Goal: Task Accomplishment & Management: Use online tool/utility

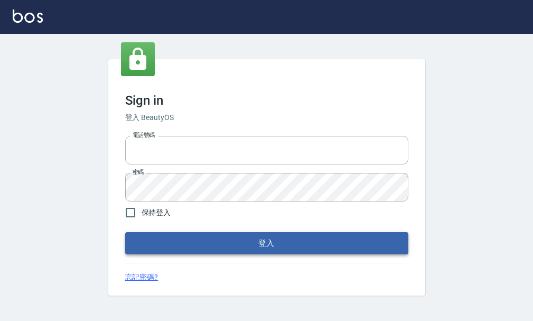
type input "25033354"
click at [225, 241] on button "登入" at bounding box center [266, 243] width 283 height 22
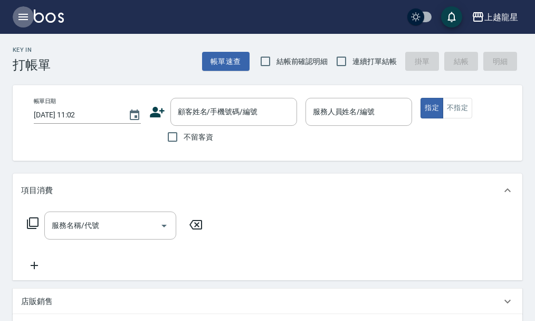
click at [24, 10] on button "button" at bounding box center [23, 16] width 21 height 21
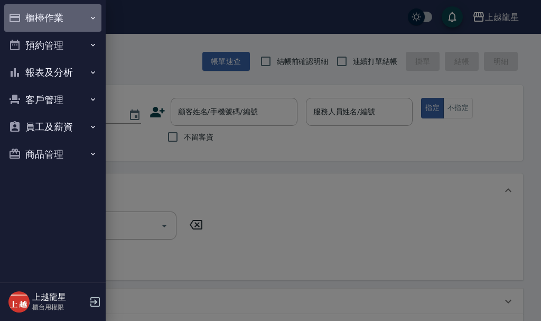
click at [43, 9] on button "櫃檯作業" at bounding box center [52, 17] width 97 height 27
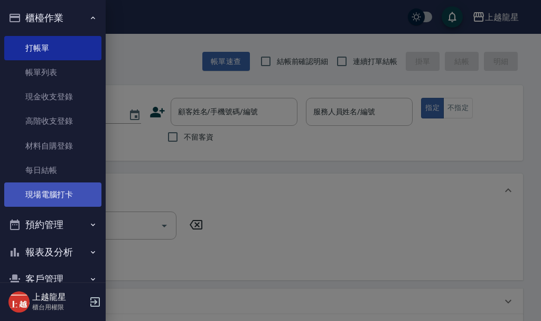
click at [53, 190] on link "現場電腦打卡" at bounding box center [52, 194] width 97 height 24
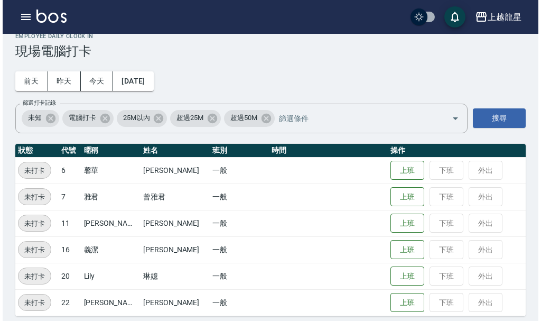
scroll to position [22, 0]
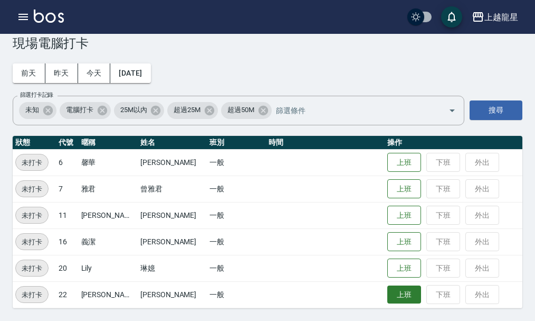
click at [392, 299] on button "上班" at bounding box center [405, 294] width 34 height 18
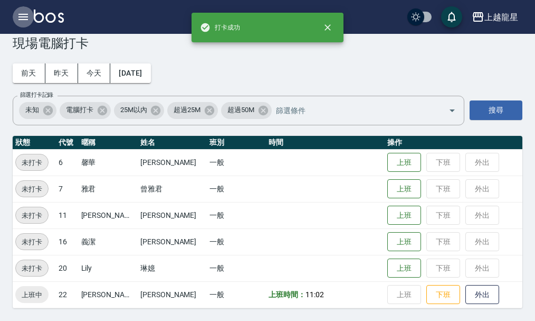
click at [18, 10] on button "button" at bounding box center [23, 16] width 21 height 21
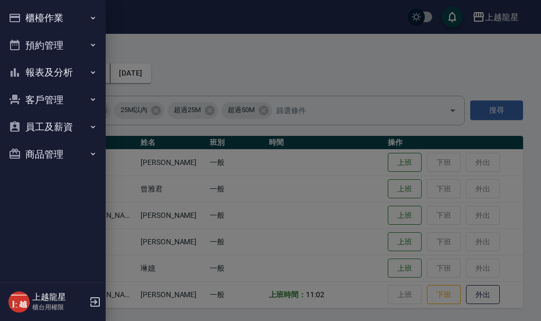
click at [18, 10] on button "櫃檯作業" at bounding box center [52, 17] width 97 height 27
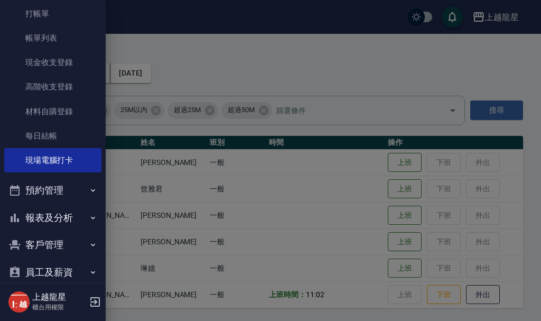
scroll to position [53, 0]
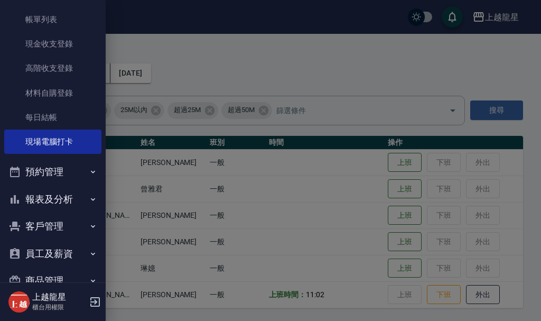
click at [30, 197] on button "報表及分析" at bounding box center [52, 198] width 97 height 27
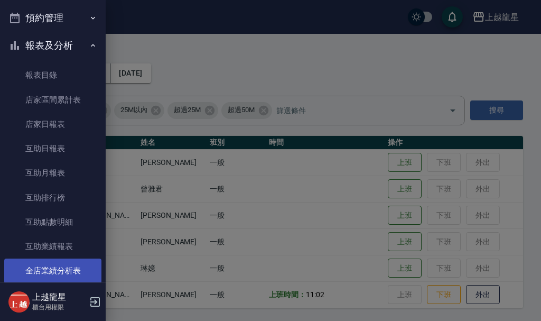
scroll to position [211, 0]
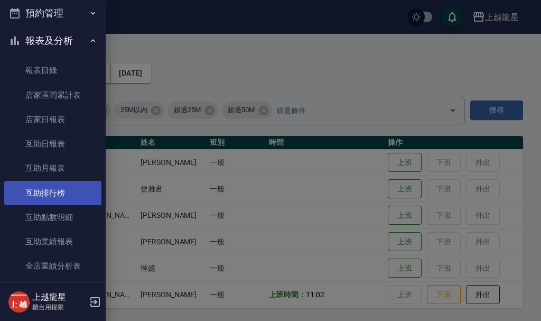
click at [38, 201] on link "互助排行榜" at bounding box center [52, 193] width 97 height 24
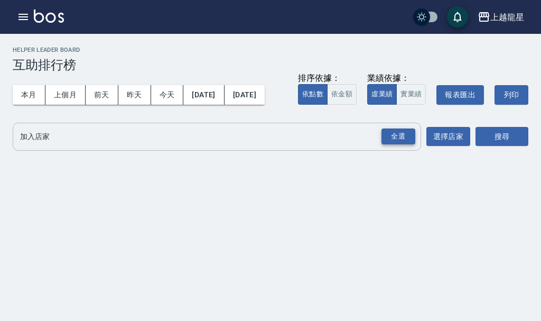
click at [392, 145] on div "全選" at bounding box center [398, 136] width 34 height 16
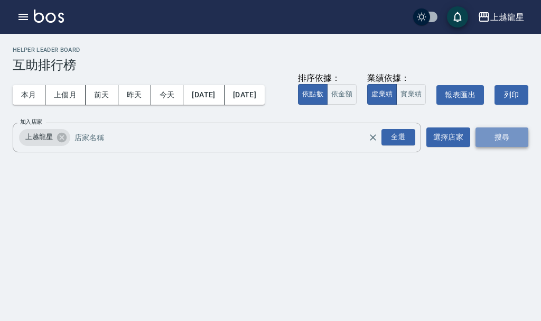
click at [505, 147] on button "搜尋" at bounding box center [501, 137] width 53 height 20
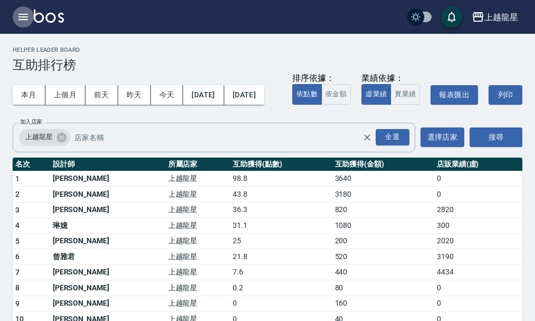
click at [23, 13] on icon "button" at bounding box center [23, 17] width 13 height 13
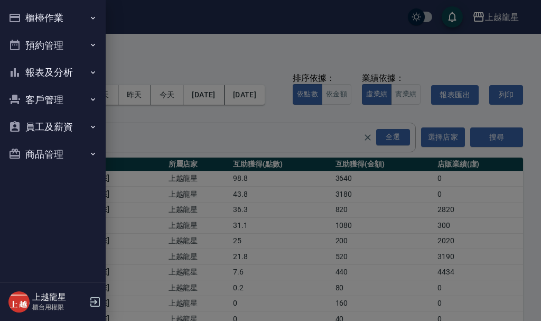
click at [37, 12] on button "櫃檯作業" at bounding box center [52, 17] width 97 height 27
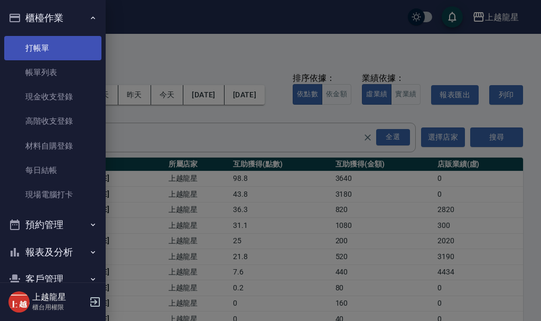
click at [40, 39] on link "打帳單" at bounding box center [52, 48] width 97 height 24
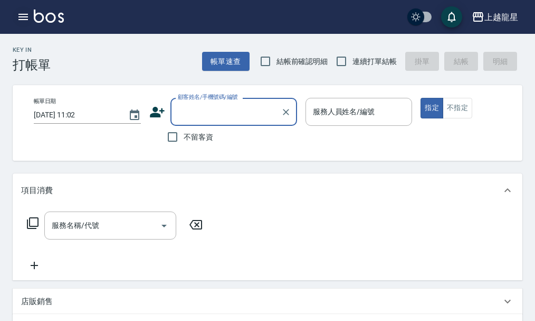
click at [15, 12] on button "button" at bounding box center [23, 16] width 21 height 21
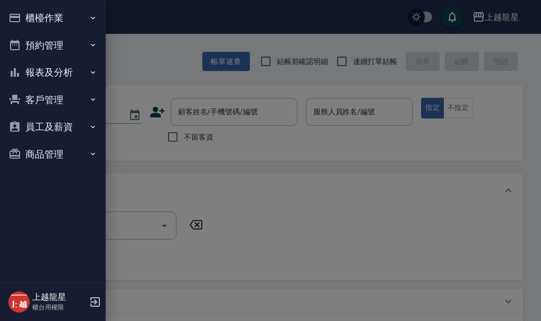
click at [47, 14] on button "櫃檯作業" at bounding box center [52, 17] width 97 height 27
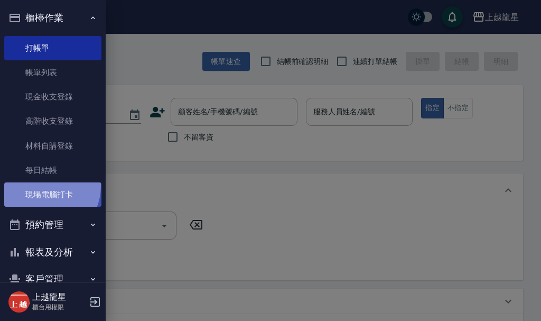
click at [44, 186] on link "現場電腦打卡" at bounding box center [52, 194] width 97 height 24
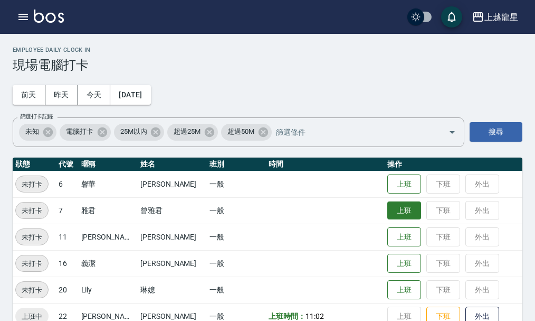
click at [404, 214] on button "上班" at bounding box center [405, 210] width 34 height 18
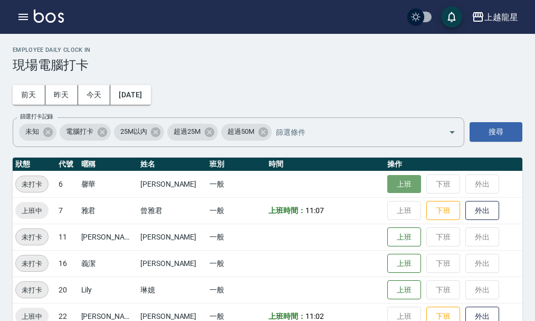
click at [397, 183] on button "上班" at bounding box center [405, 184] width 34 height 18
